Goal: Register for event/course

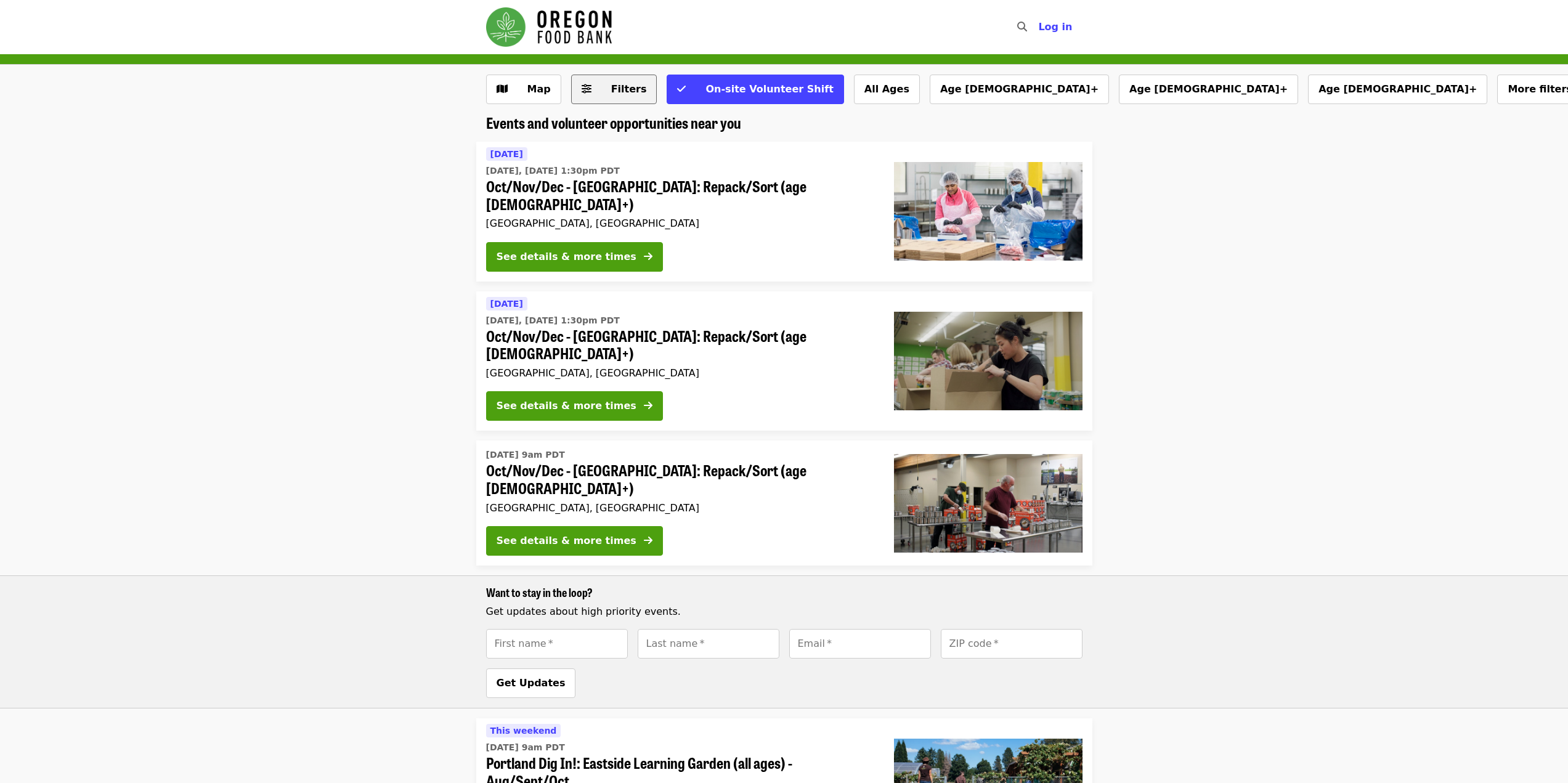
click at [611, 87] on span "Filters" at bounding box center [628, 89] width 35 height 12
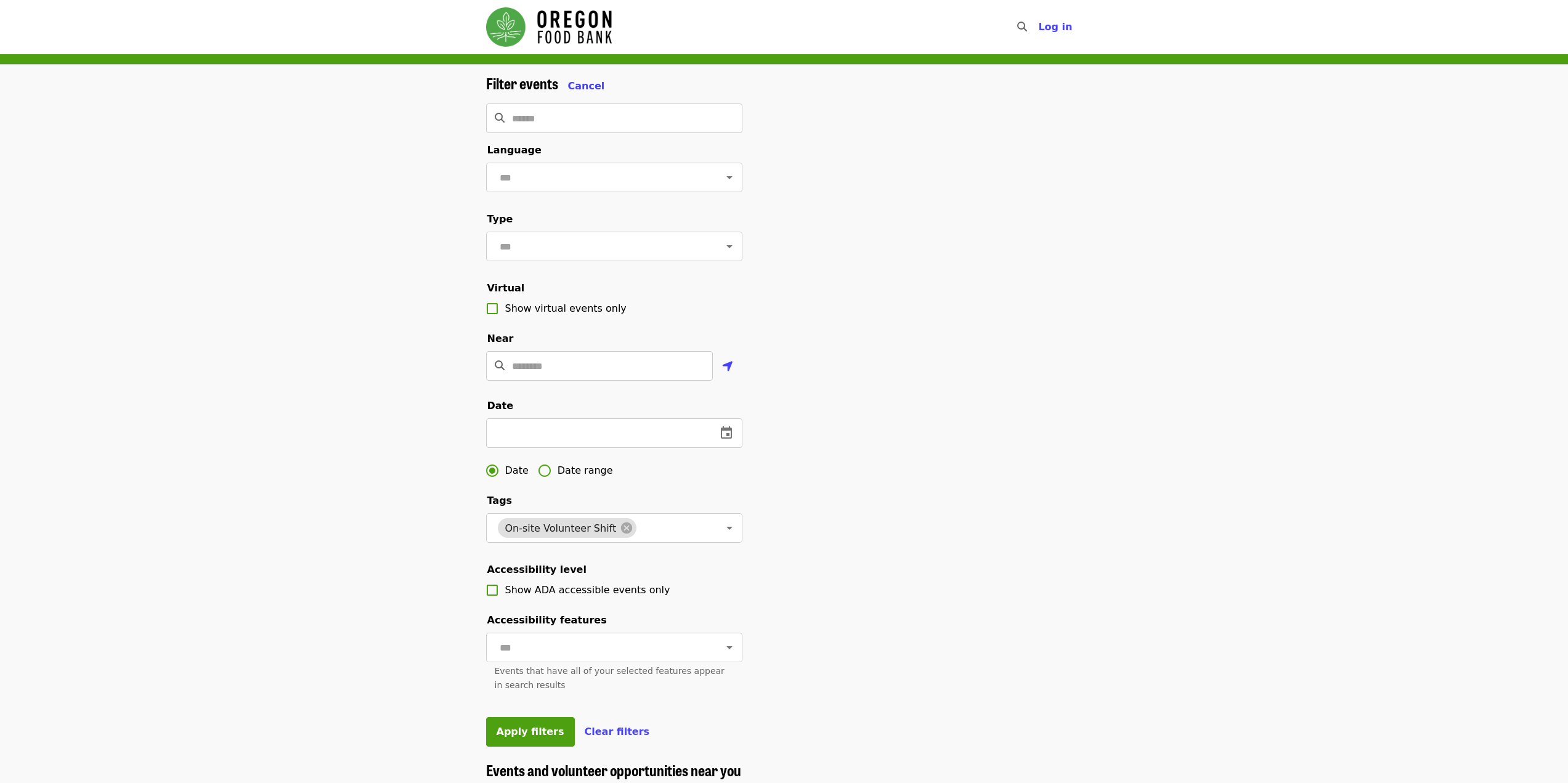
click at [507, 21] on img "Main navigation" at bounding box center [549, 27] width 126 height 39
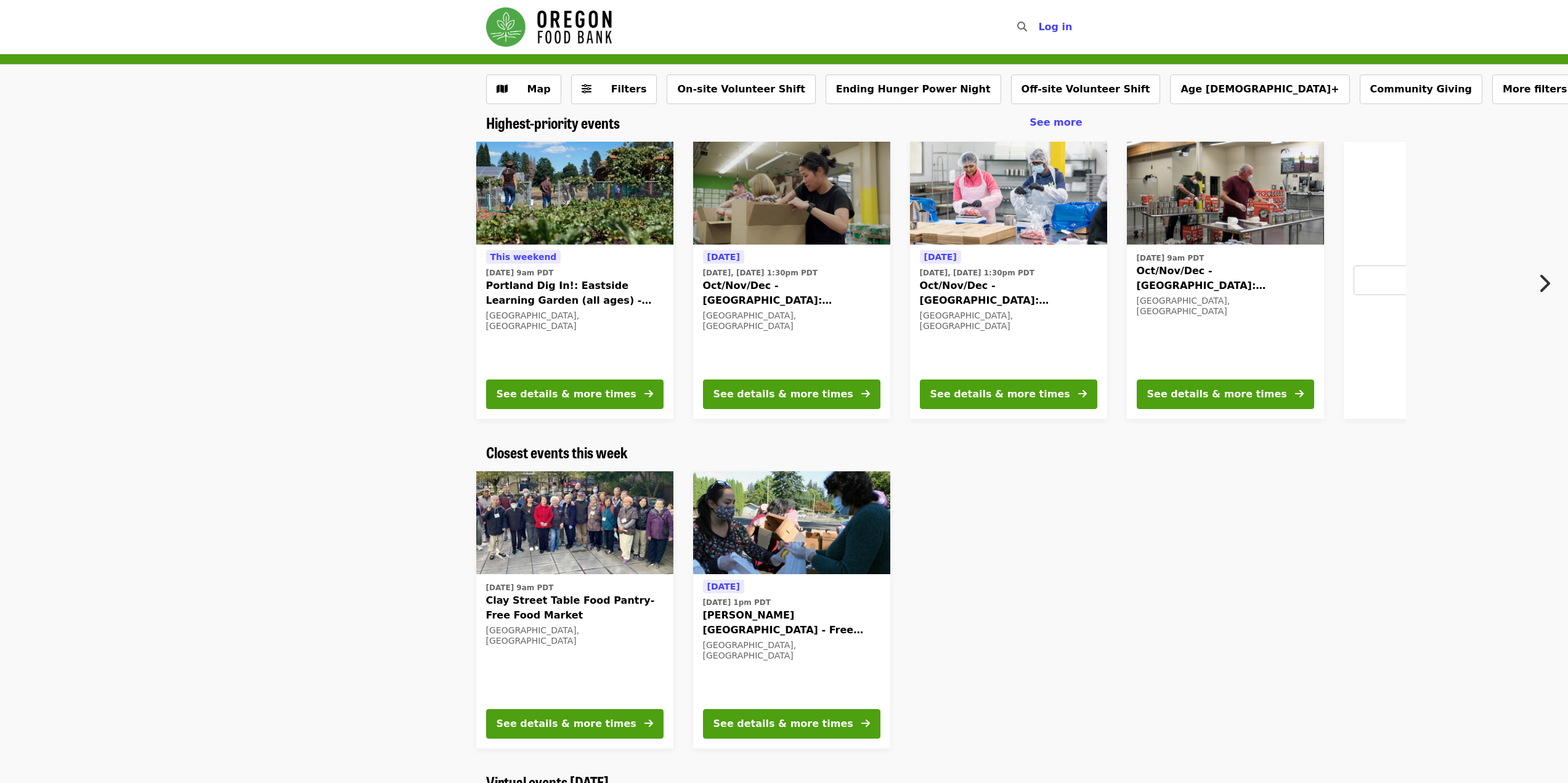
click at [1535, 286] on button "Next item" at bounding box center [1548, 284] width 41 height 35
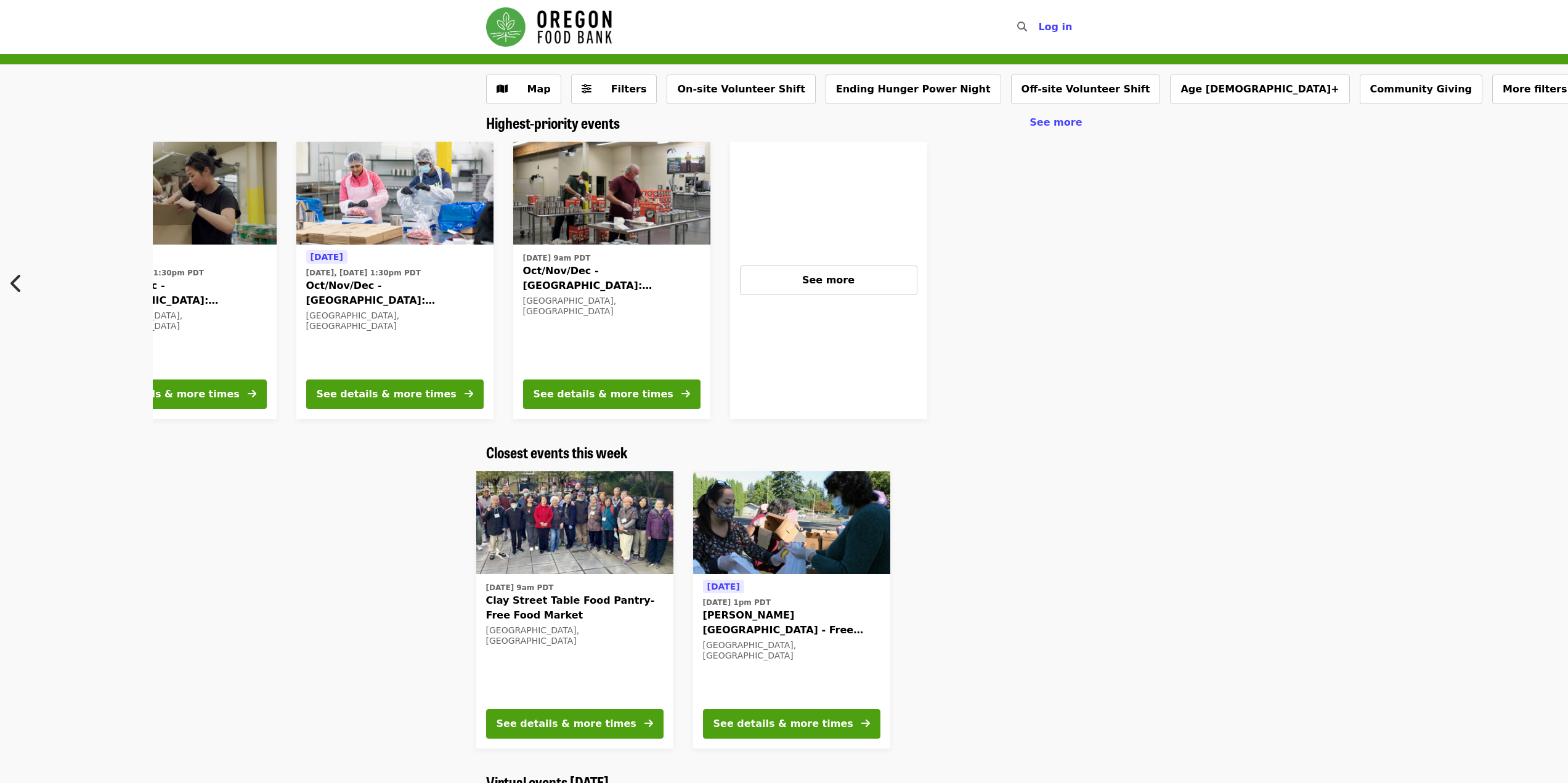
scroll to position [0, 616]
click at [538, 39] on img "Main navigation" at bounding box center [549, 27] width 126 height 39
click at [553, 21] on img "Main navigation" at bounding box center [549, 27] width 126 height 39
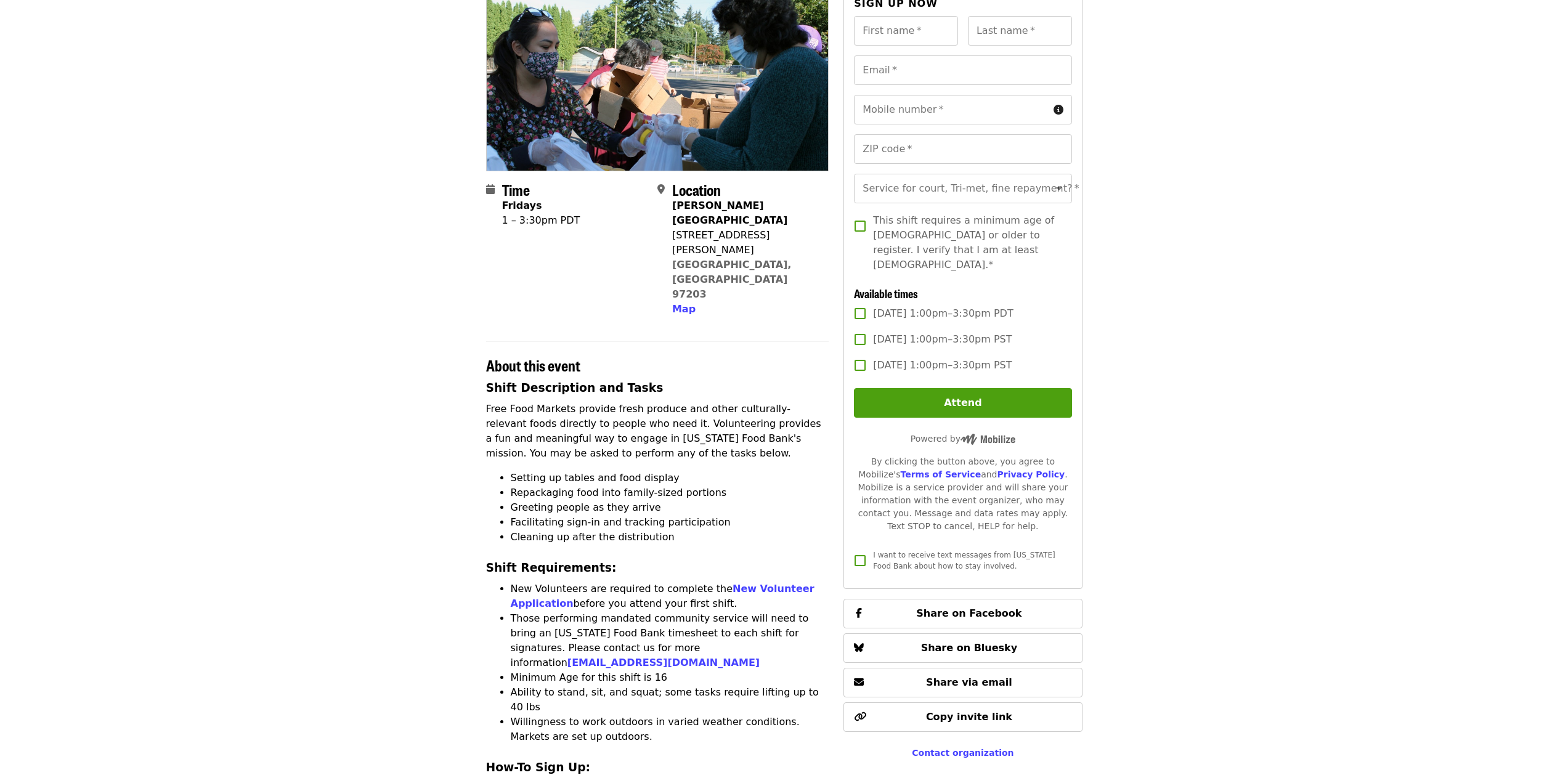
scroll to position [164, 0]
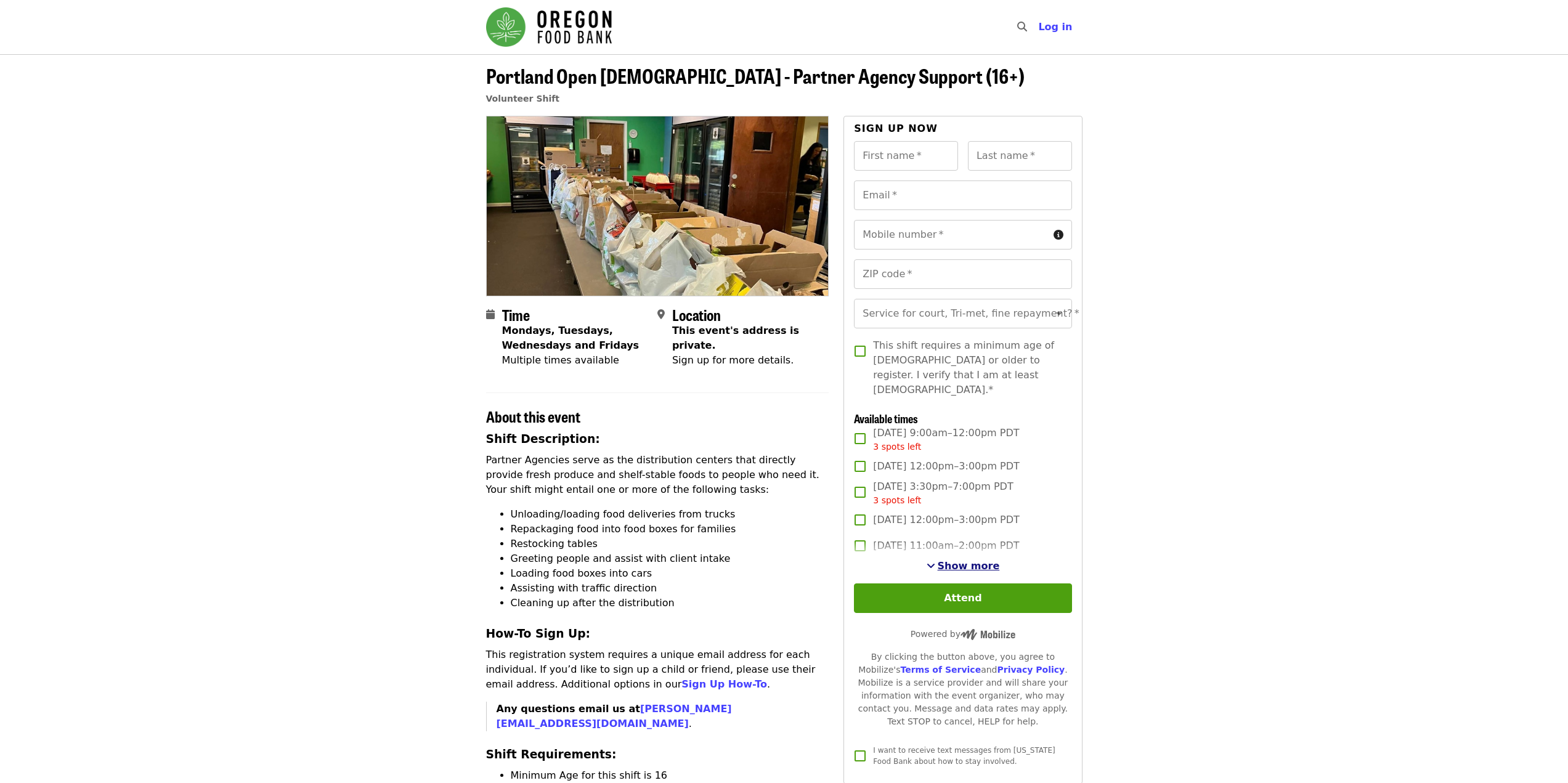
click at [969, 560] on span "Show more" at bounding box center [968, 565] width 62 height 12
